Goal: Transaction & Acquisition: Obtain resource

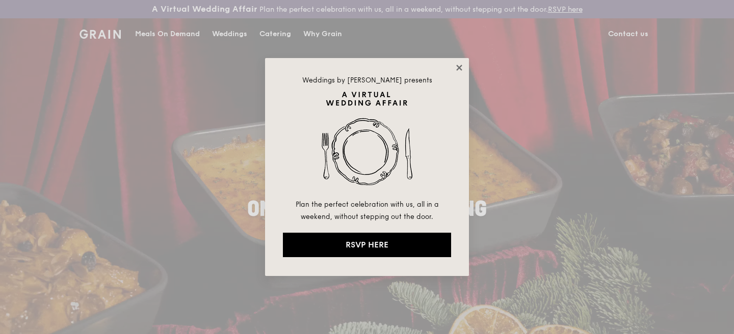
click at [457, 65] on icon at bounding box center [458, 67] width 9 height 9
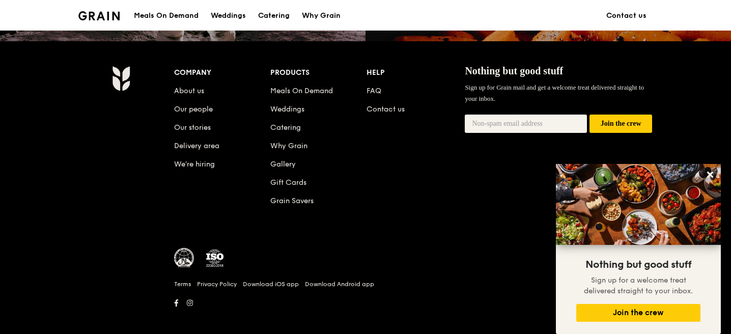
scroll to position [1072, 0]
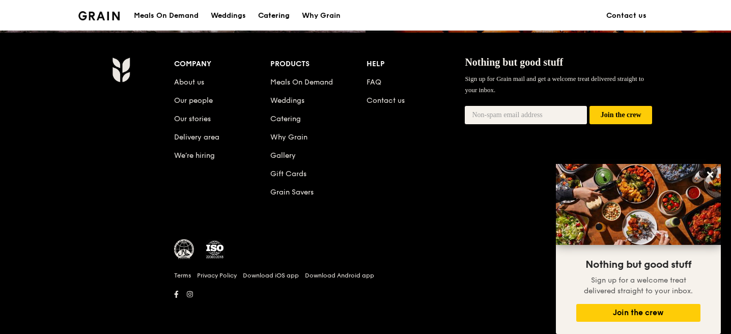
click at [286, 16] on div "Catering" at bounding box center [274, 16] width 32 height 31
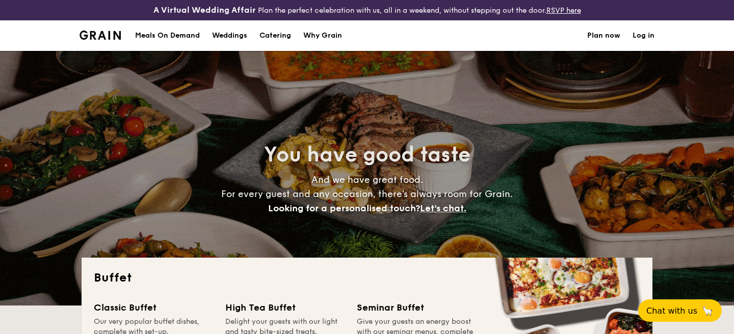
select select
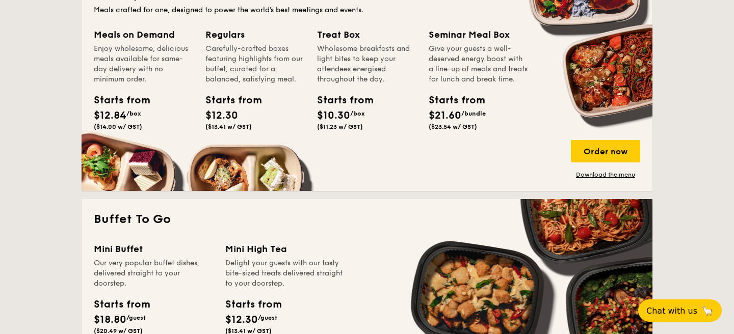
scroll to position [508, 0]
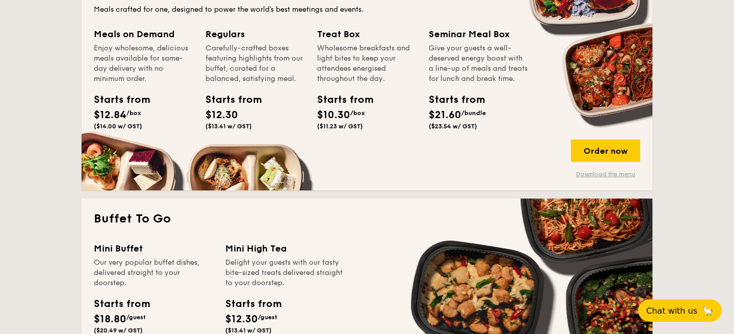
click at [605, 170] on link "Download the menu" at bounding box center [605, 174] width 69 height 8
